Goal: Task Accomplishment & Management: Manage account settings

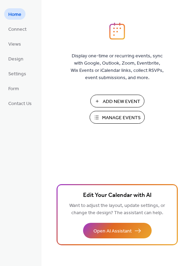
click at [124, 119] on span "Manage Events" at bounding box center [121, 117] width 39 height 7
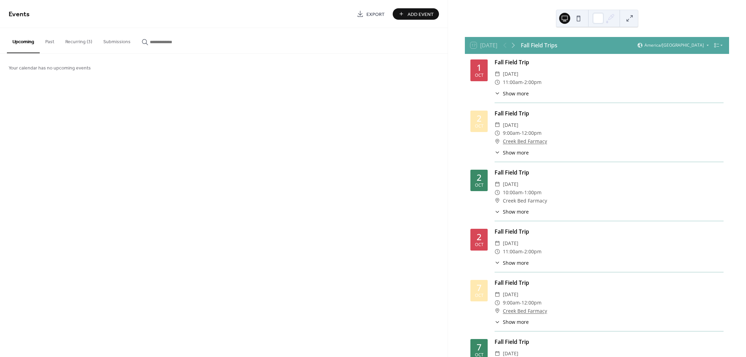
click at [77, 41] on button "Recurring (3)" at bounding box center [79, 40] width 38 height 25
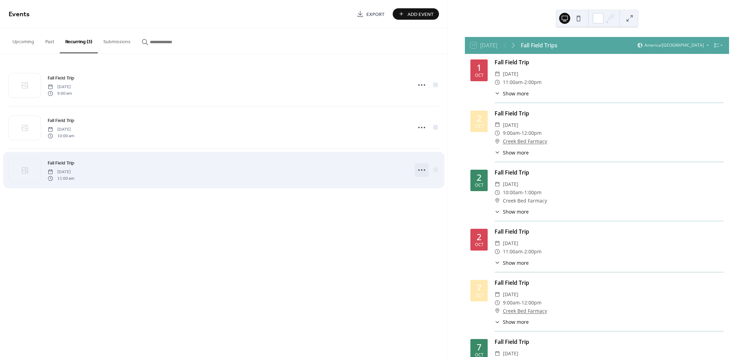
click at [420, 171] on icon at bounding box center [421, 169] width 11 height 11
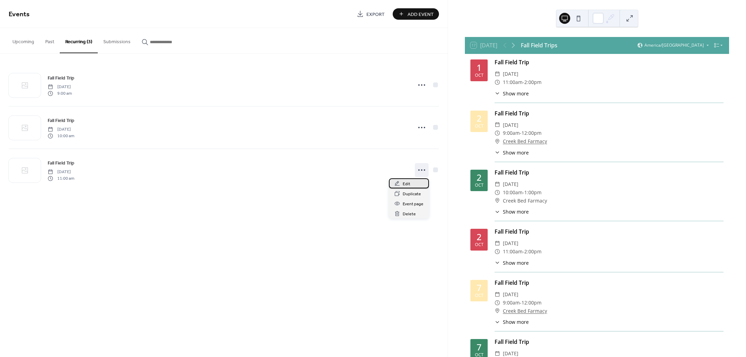
click at [410, 185] on div "Edit" at bounding box center [409, 183] width 40 height 10
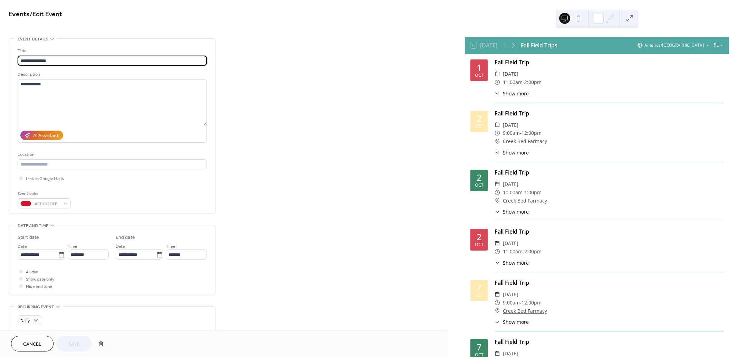
type input "**********"
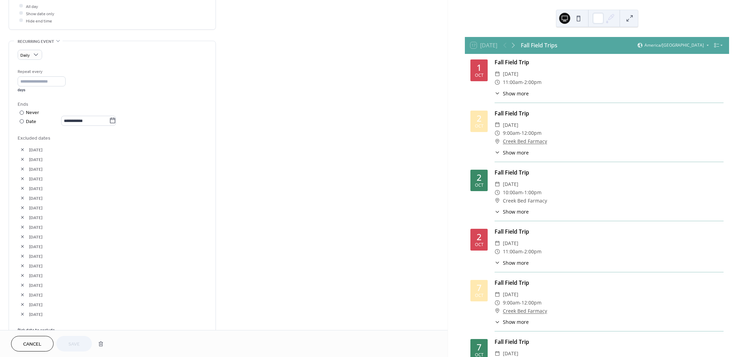
scroll to position [406, 0]
click at [33, 188] on link "Pick date to exclude" at bounding box center [36, 189] width 37 height 7
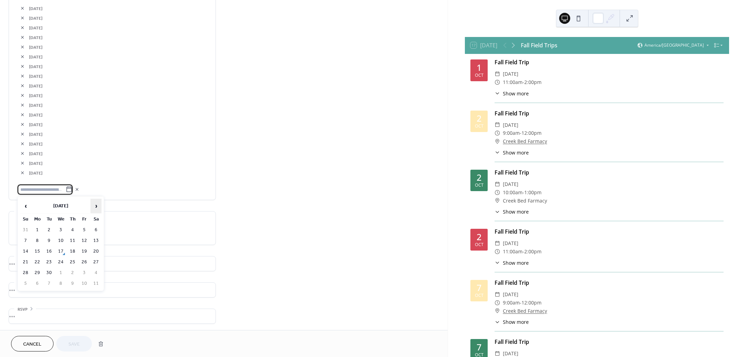
click at [97, 204] on span "›" at bounding box center [96, 206] width 10 height 14
click at [84, 261] on td "24" at bounding box center [84, 262] width 11 height 10
click at [60, 224] on div ";" at bounding box center [112, 228] width 189 height 19
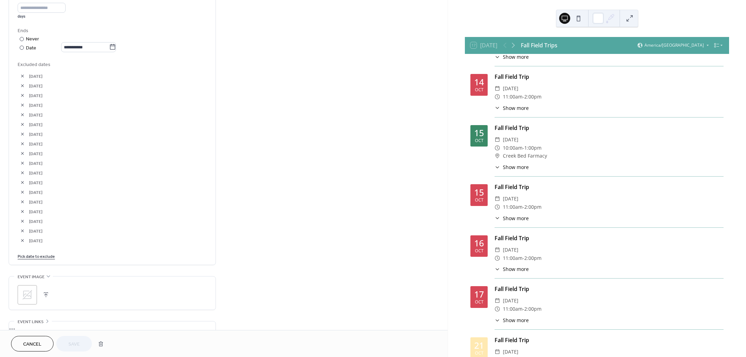
scroll to position [345, 0]
click at [33, 246] on link "Pick date to exclude" at bounding box center [36, 248] width 37 height 7
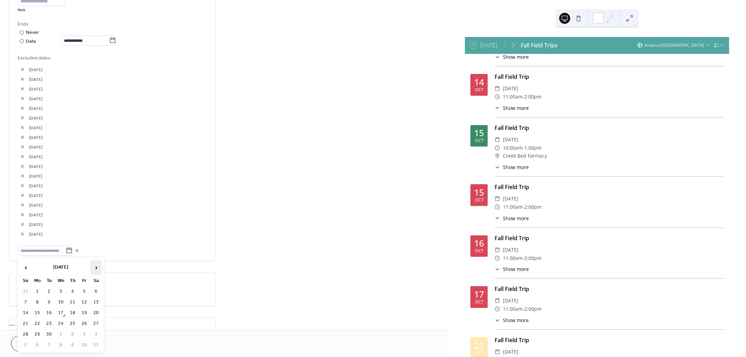
click at [92, 266] on span "›" at bounding box center [96, 267] width 10 height 14
click at [82, 333] on td "31" at bounding box center [84, 334] width 11 height 10
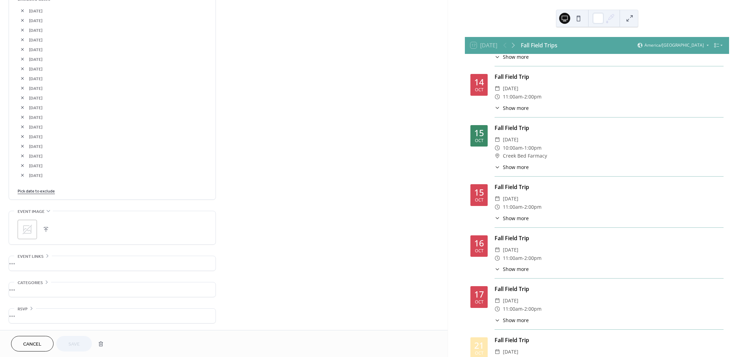
scroll to position [406, 0]
click at [42, 187] on link "Pick date to exclude" at bounding box center [36, 189] width 37 height 7
click at [85, 253] on td "19" at bounding box center [84, 251] width 11 height 10
click at [81, 339] on button "Save" at bounding box center [74, 344] width 36 height 16
